Goal: Task Accomplishment & Management: Use online tool/utility

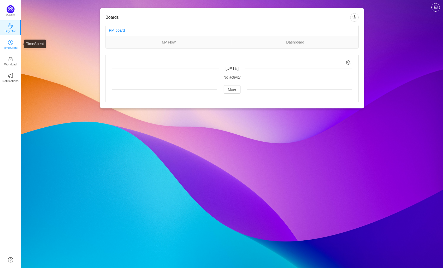
click at [11, 47] on p "TimeSpent" at bounding box center [10, 47] width 14 height 5
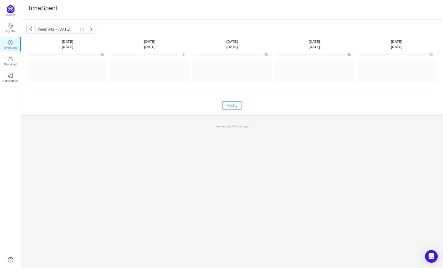
click at [234, 106] on button "Modify" at bounding box center [231, 105] width 19 height 8
click at [62, 71] on button "Log Time" at bounding box center [63, 69] width 29 height 8
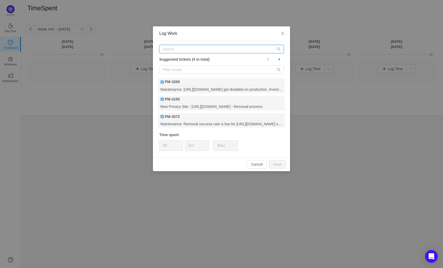
click at [183, 46] on input "text" at bounding box center [221, 49] width 124 height 8
type input "3198"
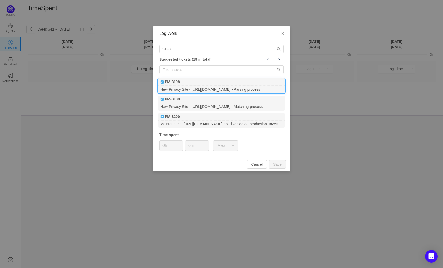
click at [190, 83] on div "PM-3198" at bounding box center [221, 81] width 127 height 7
click at [283, 165] on button "Save" at bounding box center [277, 164] width 17 height 8
type input "0h"
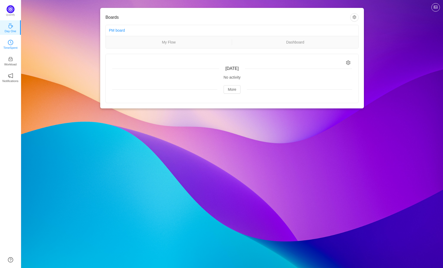
click at [10, 44] on icon "icon: clock-circle" at bounding box center [10, 42] width 5 height 5
